Goal: Complete application form

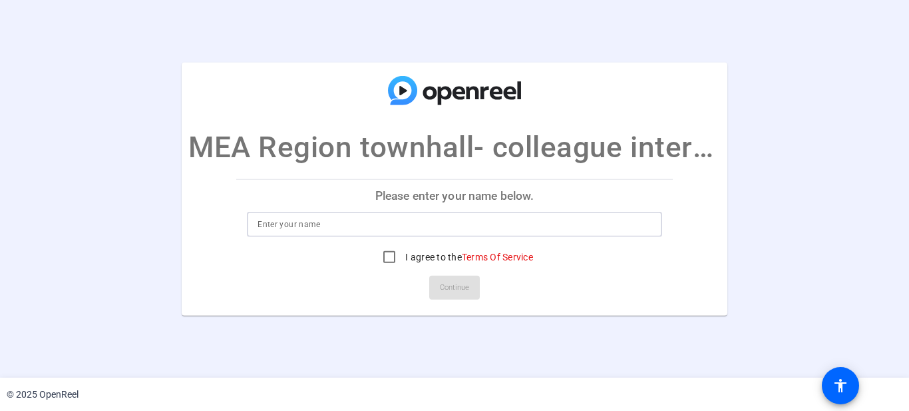
click at [493, 219] on input at bounding box center [455, 224] width 394 height 16
type input "Test"
click at [393, 259] on input "I agree to the Terms Of Service" at bounding box center [389, 257] width 27 height 27
checkbox input "true"
click at [451, 292] on span "Continue" at bounding box center [454, 288] width 29 height 20
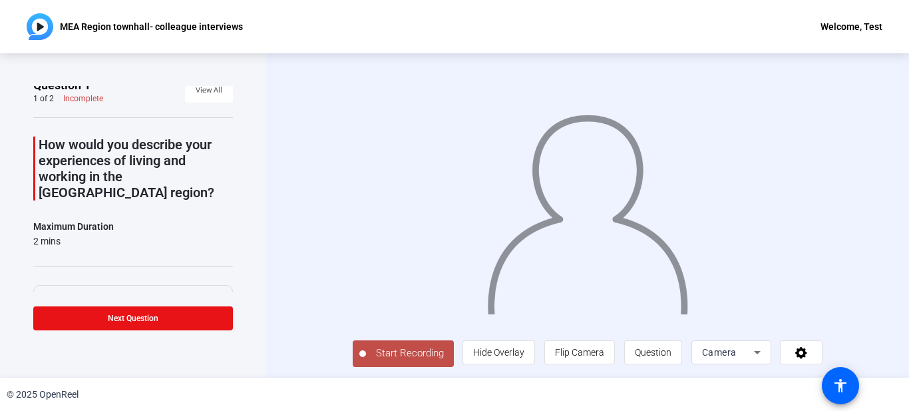
scroll to position [8, 0]
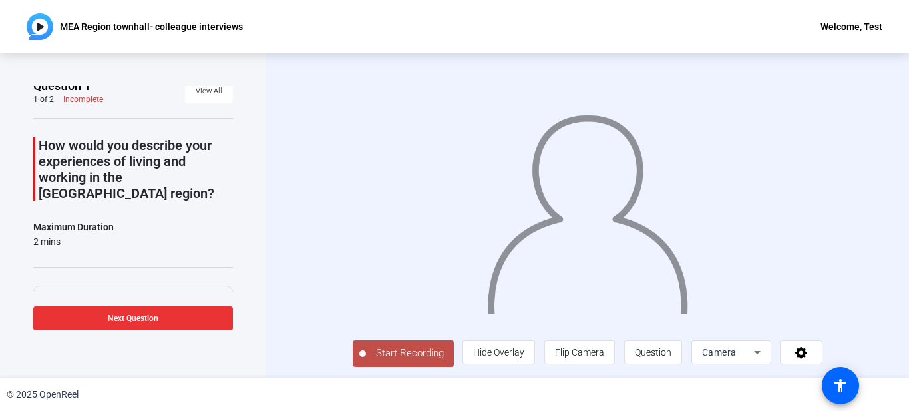
click at [144, 317] on span "Next Question" at bounding box center [133, 318] width 51 height 9
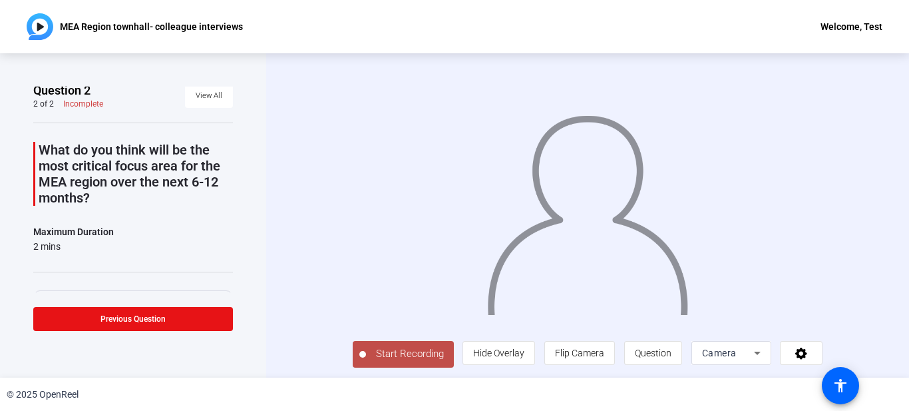
scroll to position [0, 0]
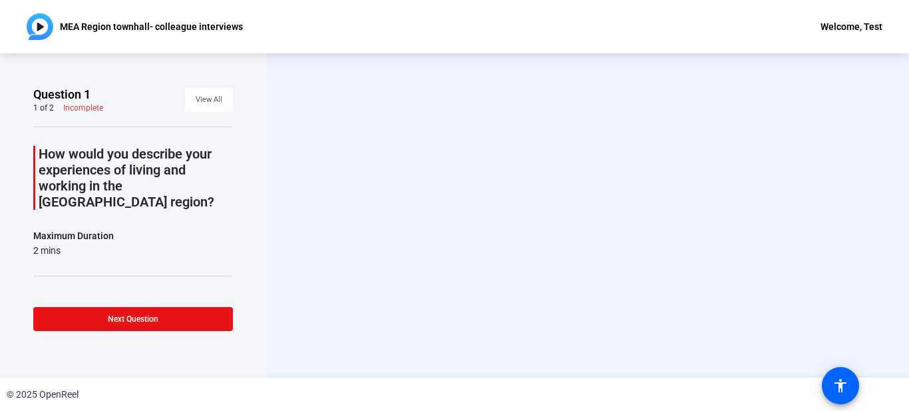
click at [835, 25] on div "Welcome, Test" at bounding box center [852, 27] width 62 height 16
click at [840, 44] on span "Logout" at bounding box center [858, 47] width 53 height 16
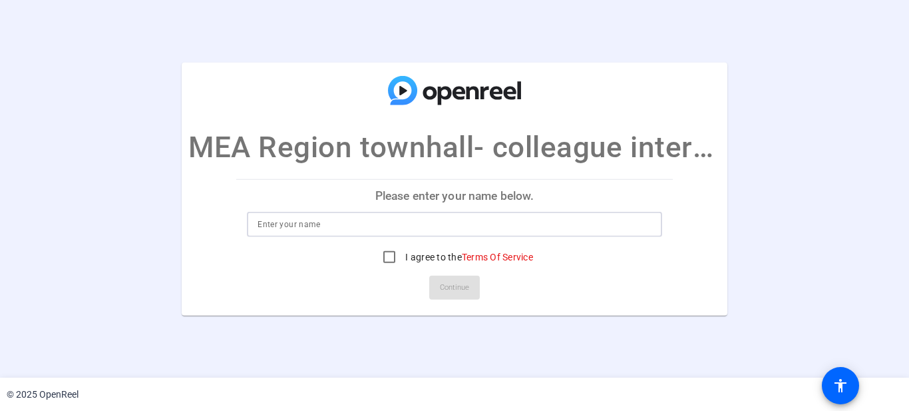
click at [486, 225] on input at bounding box center [455, 224] width 394 height 16
type input "[PERSON_NAME]"
click at [388, 257] on input "I agree to the Terms Of Service" at bounding box center [389, 257] width 27 height 27
checkbox input "true"
click at [446, 287] on span "Continue" at bounding box center [454, 288] width 29 height 20
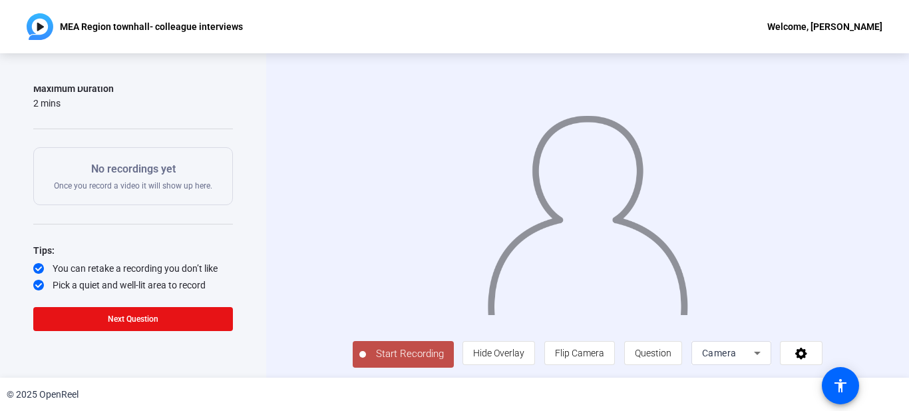
scroll to position [147, 0]
click at [582, 350] on span "Flip Camera" at bounding box center [579, 353] width 49 height 11
click at [502, 356] on span "Hide Overlay" at bounding box center [498, 353] width 51 height 11
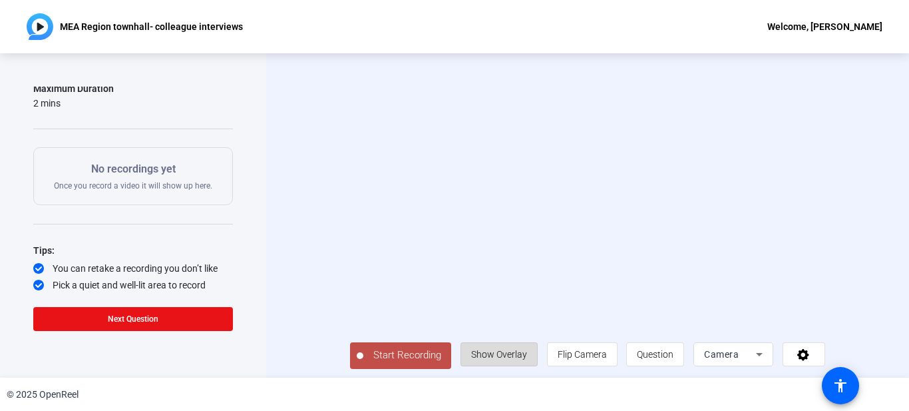
click at [502, 356] on span "Show Overlay" at bounding box center [499, 354] width 56 height 11
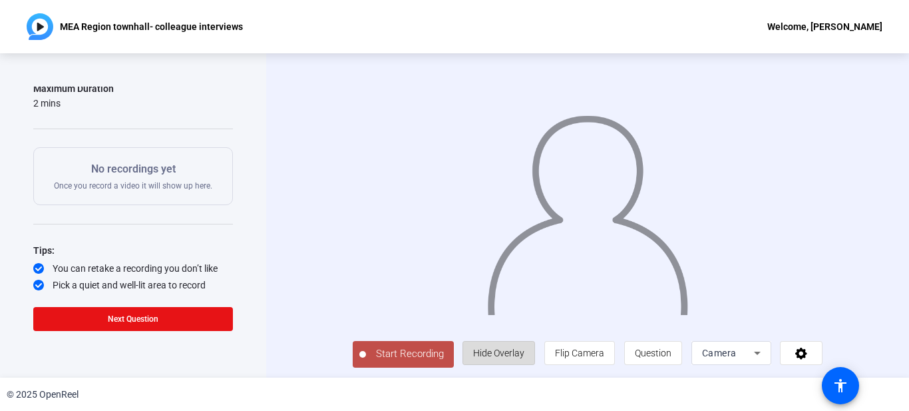
click at [505, 354] on span "Hide Overlay" at bounding box center [498, 353] width 51 height 11
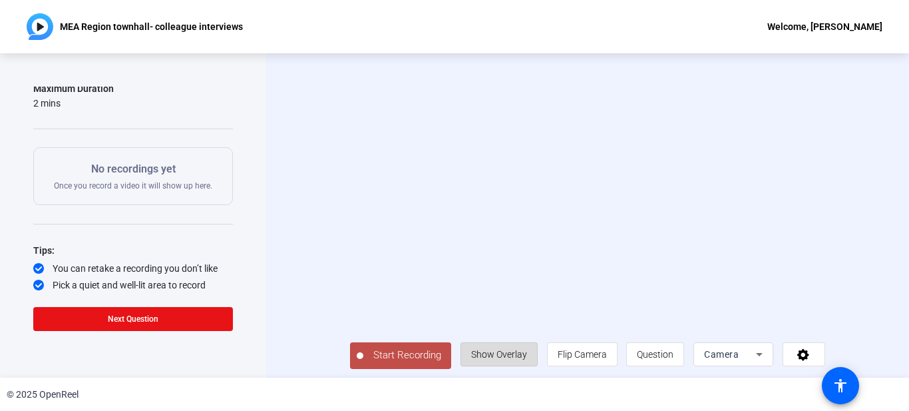
click at [505, 354] on span "Show Overlay" at bounding box center [499, 354] width 56 height 11
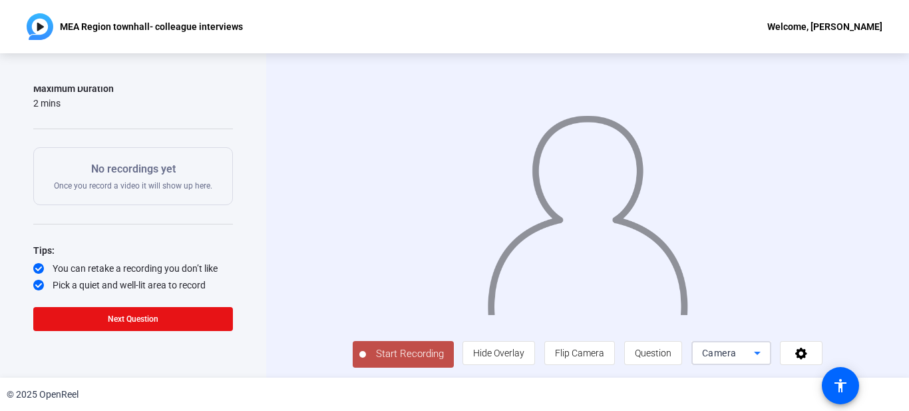
click at [750, 352] on icon at bounding box center [758, 353] width 16 height 16
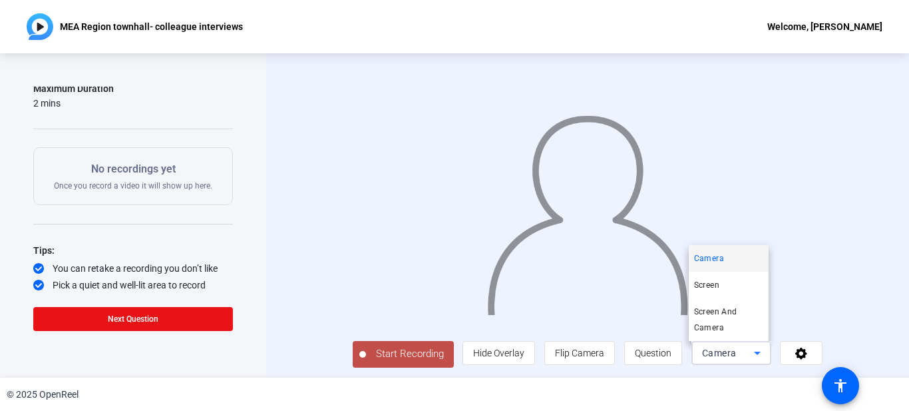
scroll to position [2, 0]
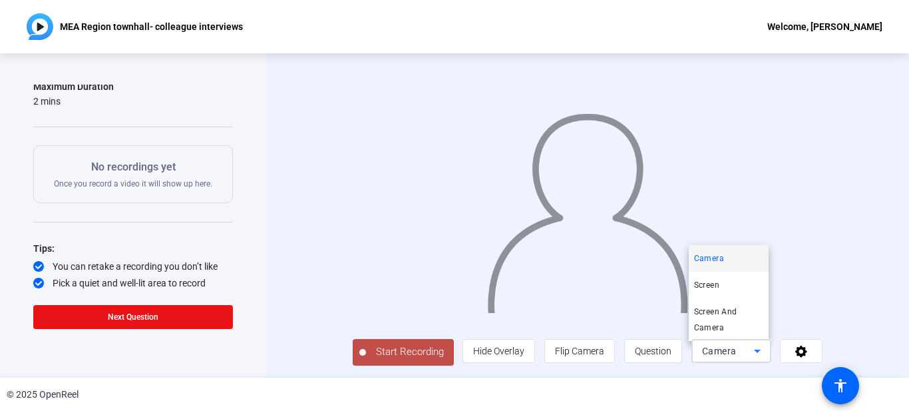
click at [722, 356] on span "Camera" at bounding box center [719, 351] width 35 height 11
click at [797, 348] on icon at bounding box center [802, 352] width 12 height 12
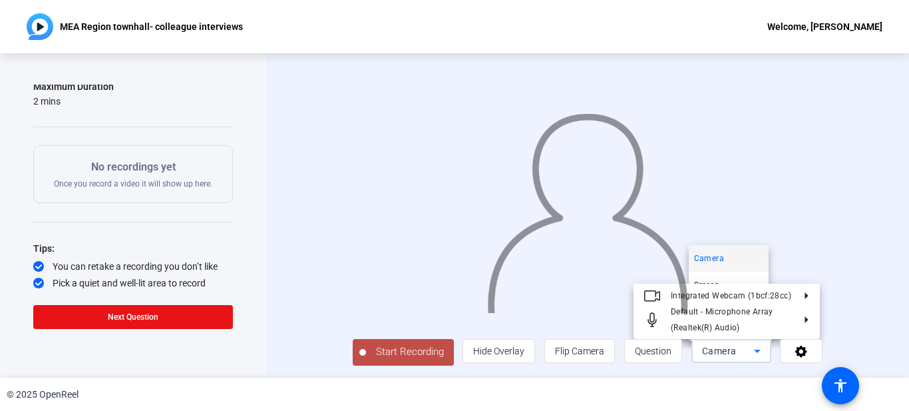
click at [791, 203] on div at bounding box center [588, 193] width 471 height 265
click at [796, 352] on icon at bounding box center [802, 352] width 12 height 12
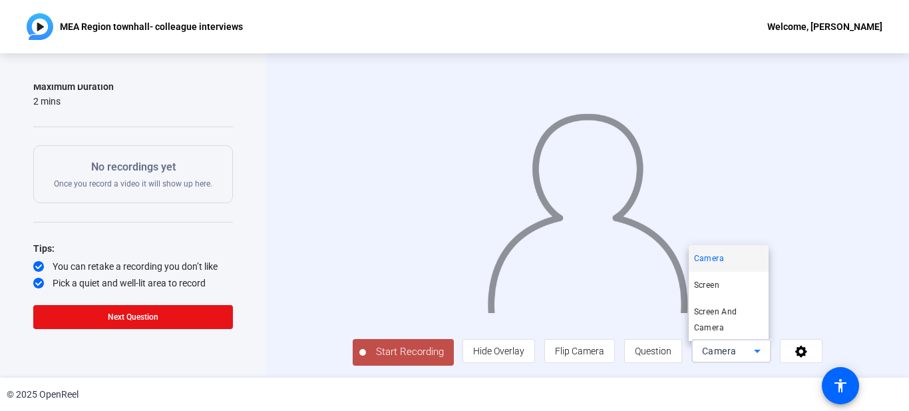
click at [736, 350] on div "Camera" at bounding box center [728, 351] width 52 height 16
click at [798, 277] on div at bounding box center [588, 193] width 471 height 265
click at [654, 351] on span "Question" at bounding box center [653, 351] width 37 height 11
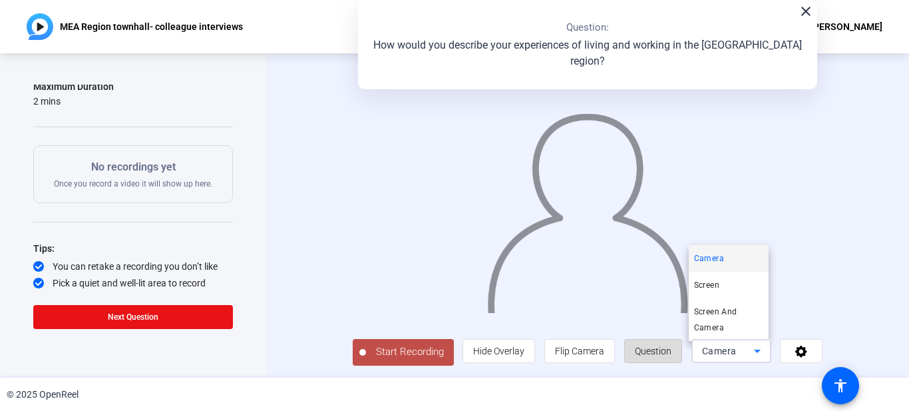
click at [646, 358] on span "Question" at bounding box center [653, 350] width 37 height 25
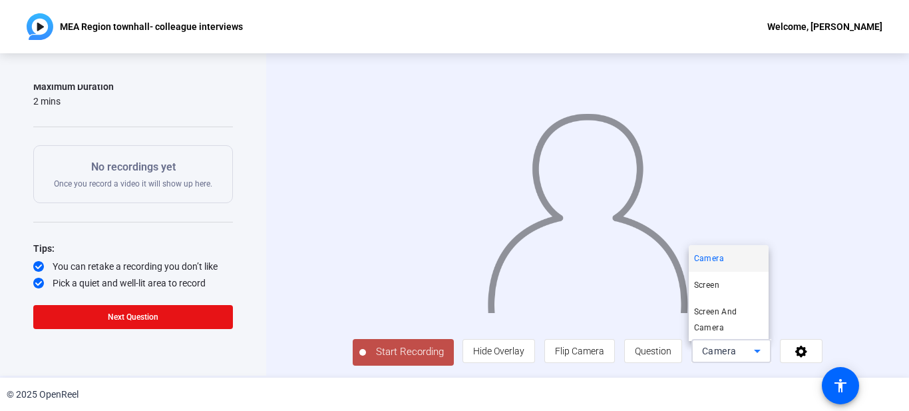
scroll to position [0, 0]
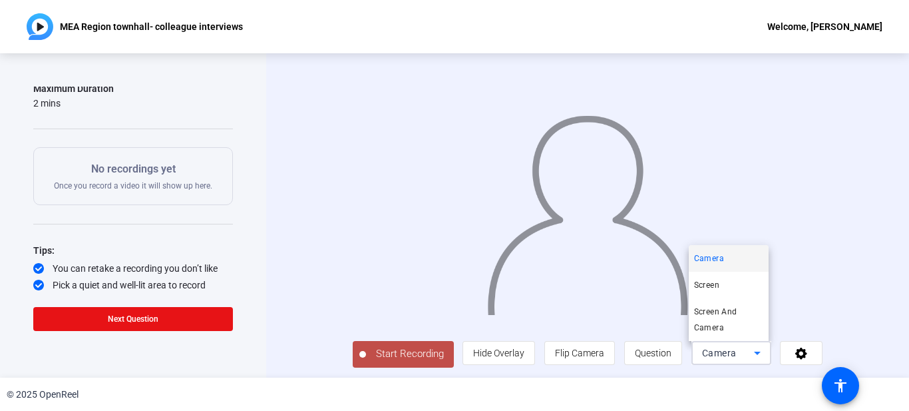
drag, startPoint x: 228, startPoint y: 208, endPoint x: 237, endPoint y: 142, distance: 66.5
click at [237, 142] on div at bounding box center [454, 205] width 909 height 411
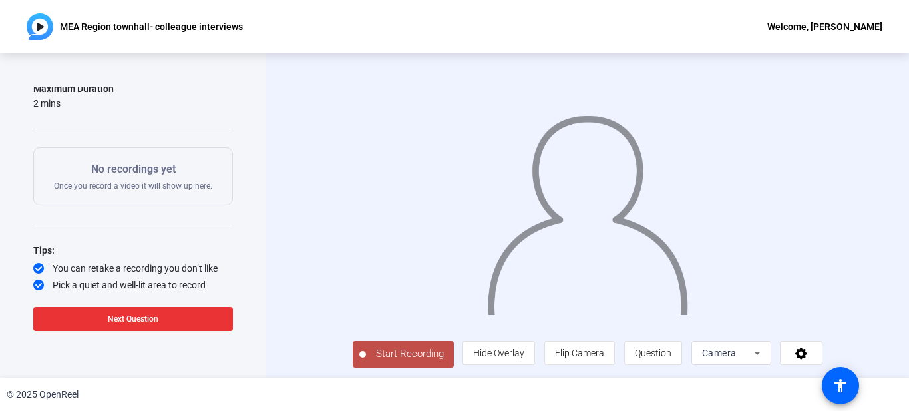
click at [164, 321] on span at bounding box center [133, 319] width 200 height 32
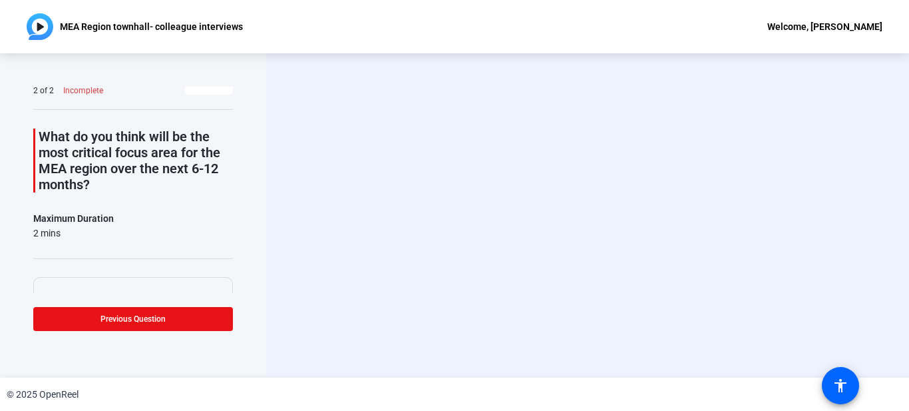
scroll to position [18, 0]
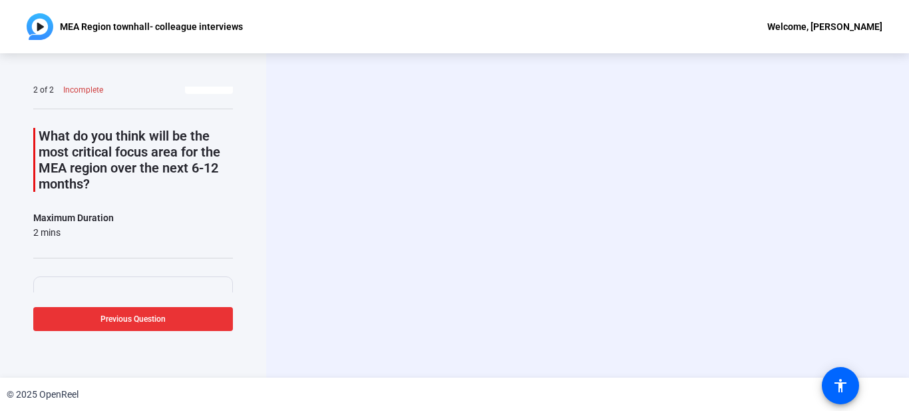
click at [147, 322] on span "Previous Question" at bounding box center [133, 318] width 65 height 9
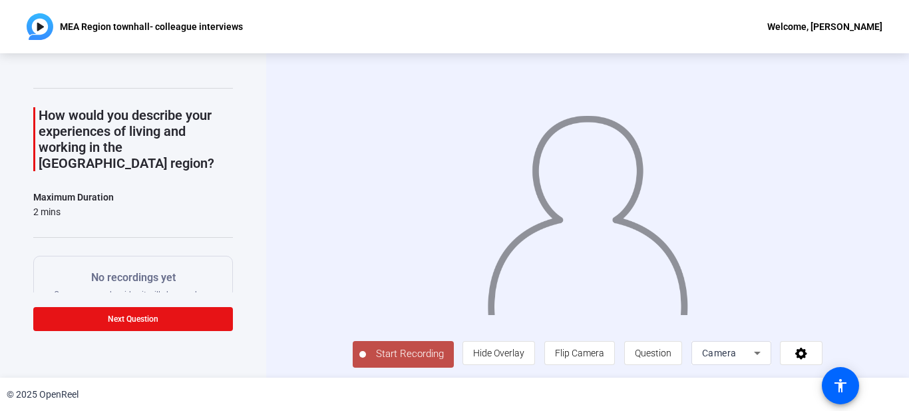
scroll to position [22, 0]
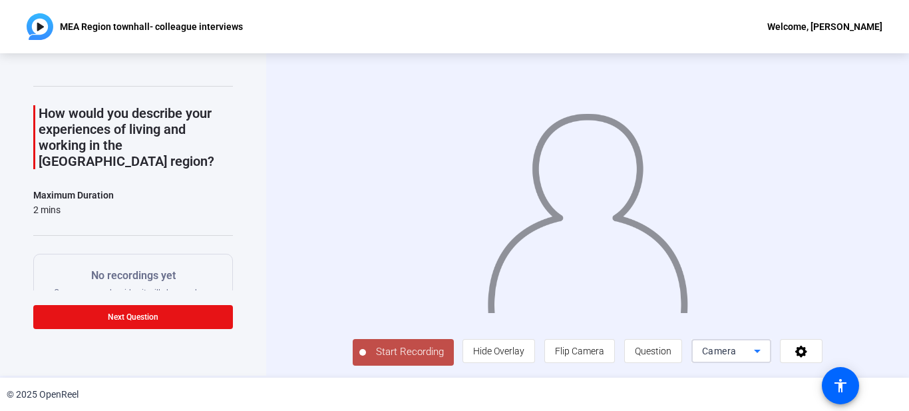
click at [754, 355] on div "Camera" at bounding box center [728, 351] width 52 height 16
